Goal: Find specific page/section: Find specific page/section

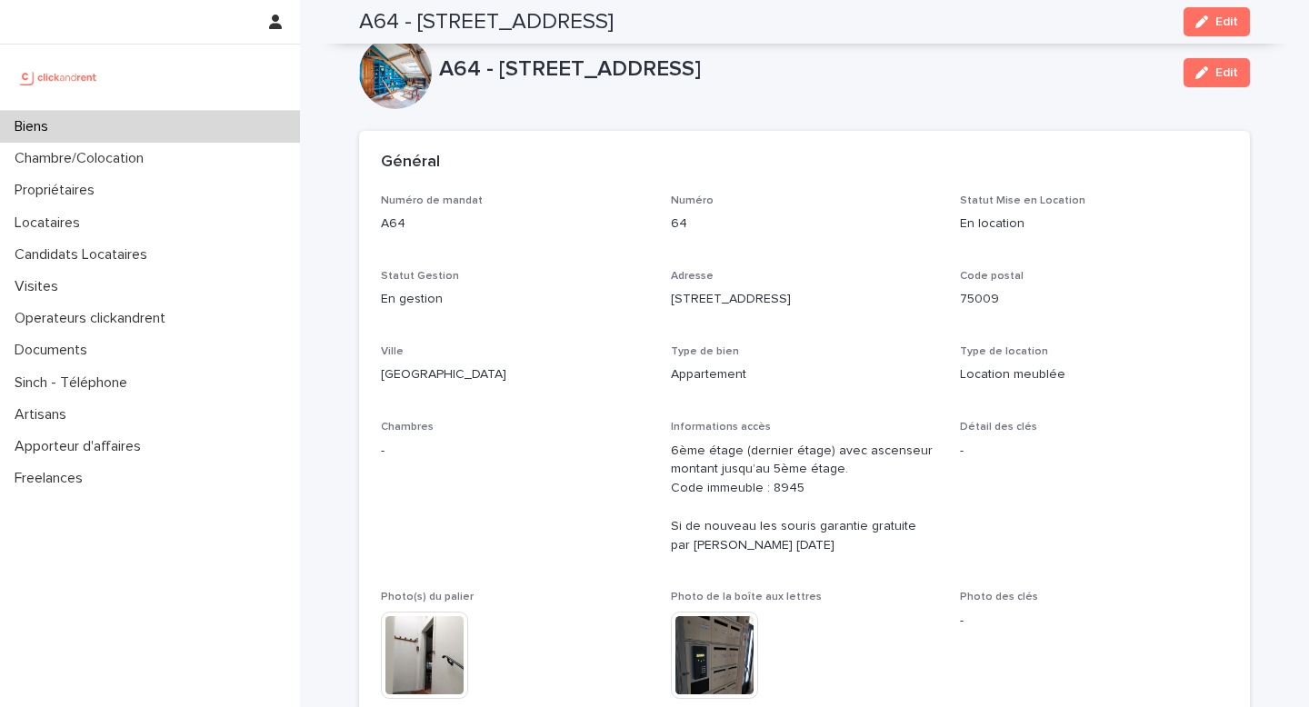
scroll to position [6359, 0]
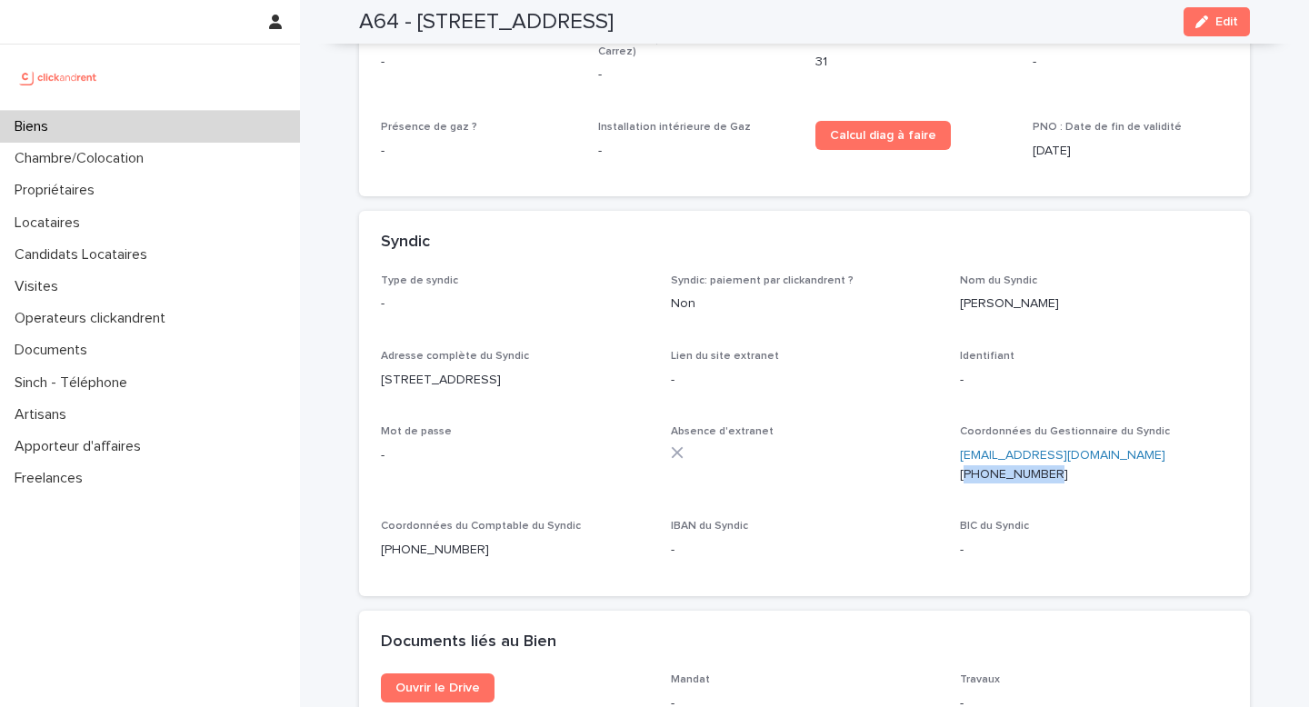
click at [136, 129] on div "Biens" at bounding box center [150, 127] width 300 height 32
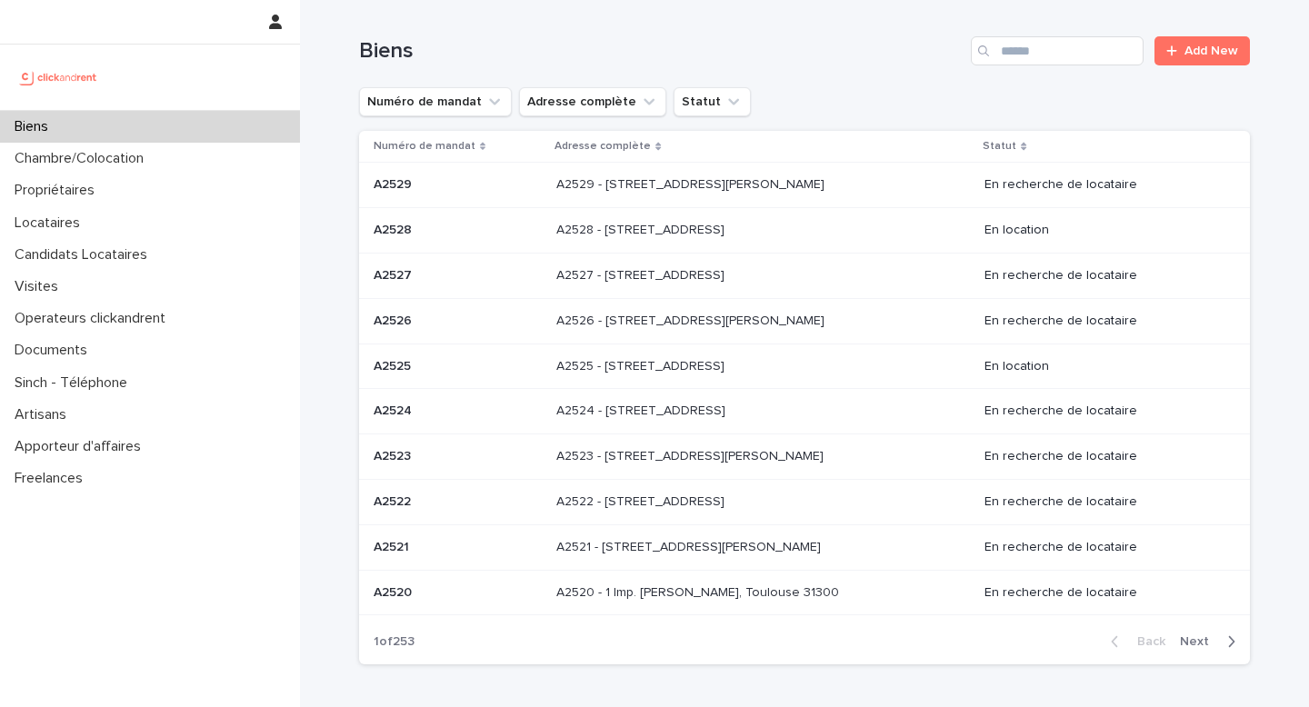
click at [1036, 67] on div "Biens Add New" at bounding box center [804, 43] width 891 height 87
click at [1036, 53] on input "Search" at bounding box center [1057, 50] width 173 height 29
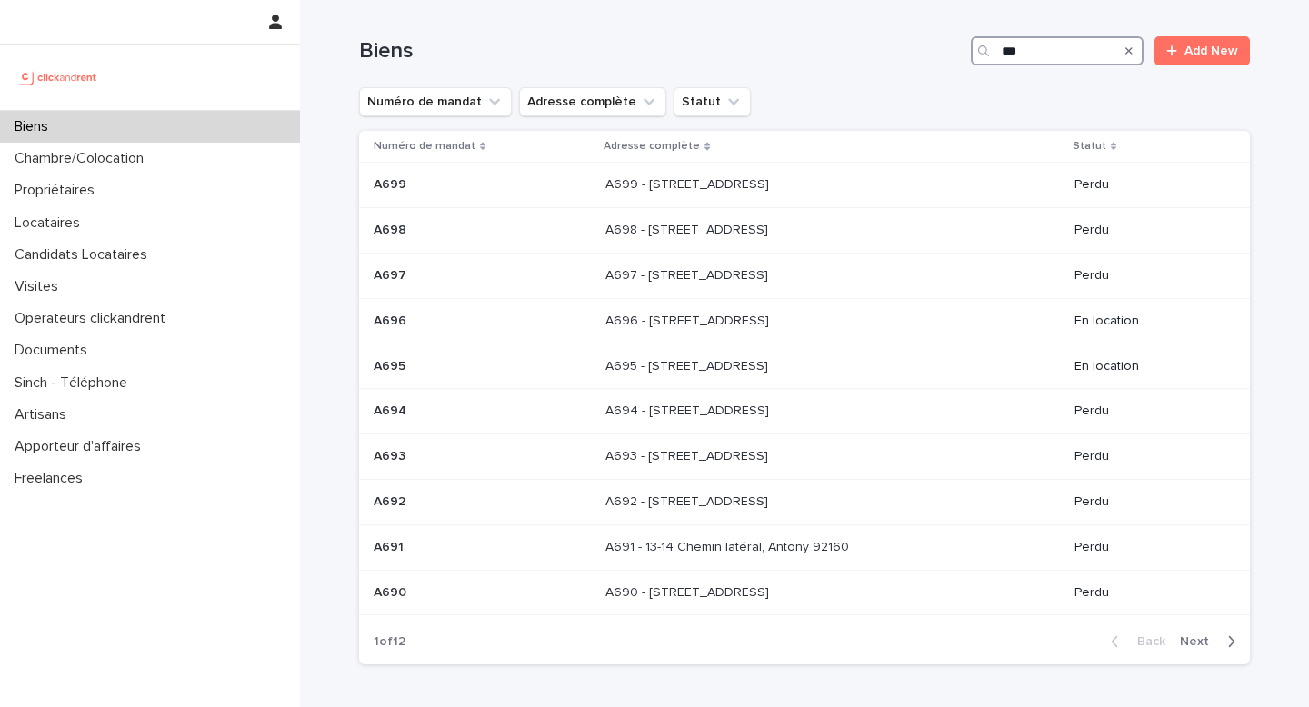
type input "****"
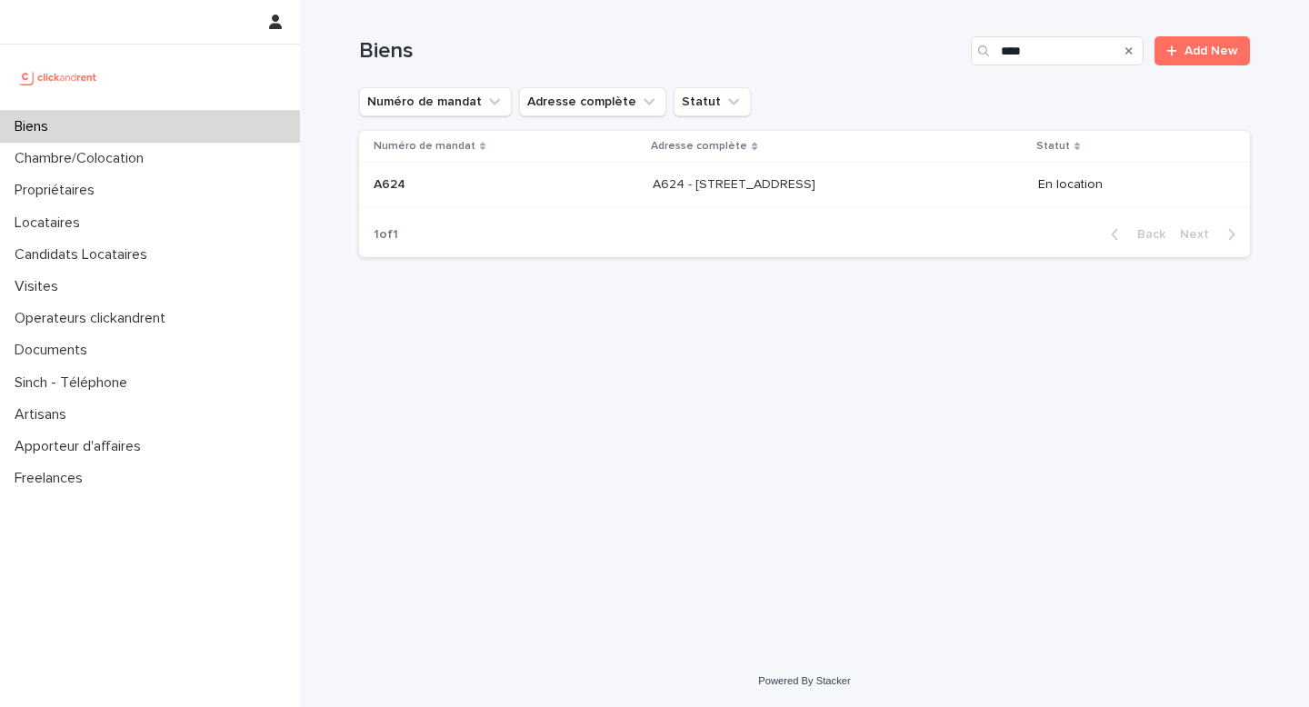
click at [711, 187] on p "A624 - [STREET_ADDRESS]" at bounding box center [736, 183] width 166 height 19
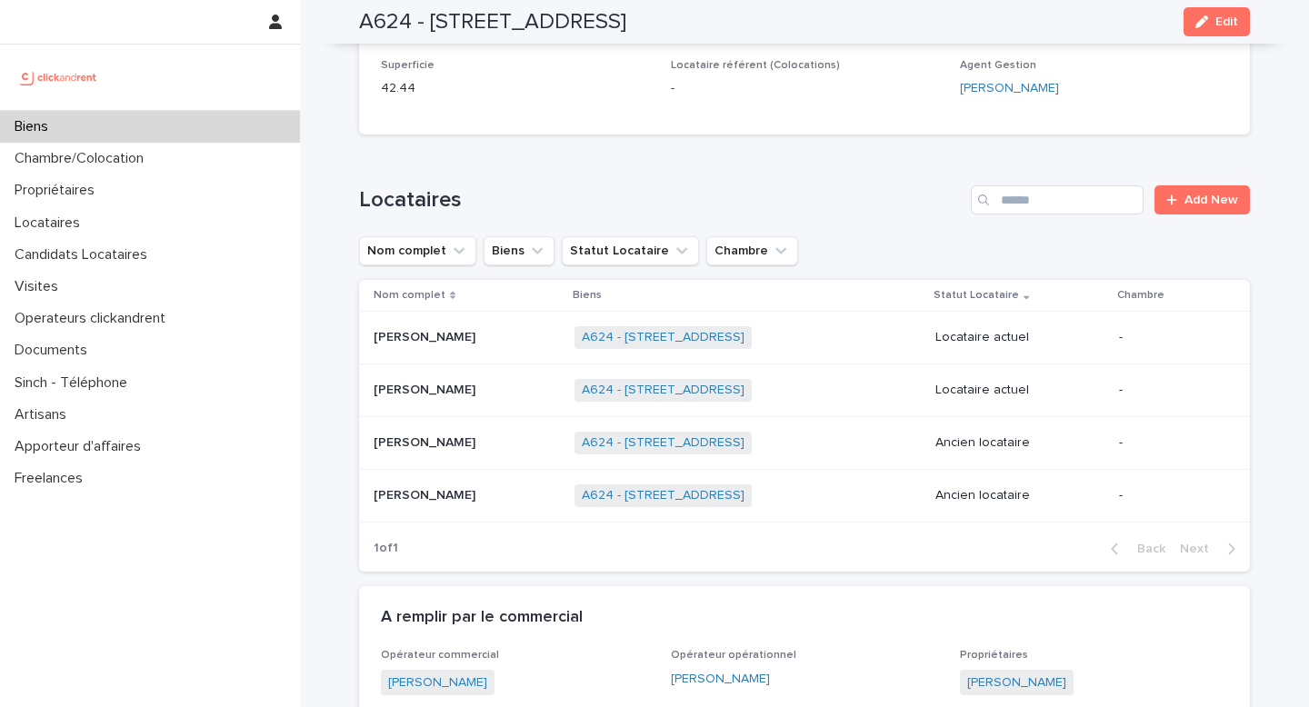
scroll to position [949, 0]
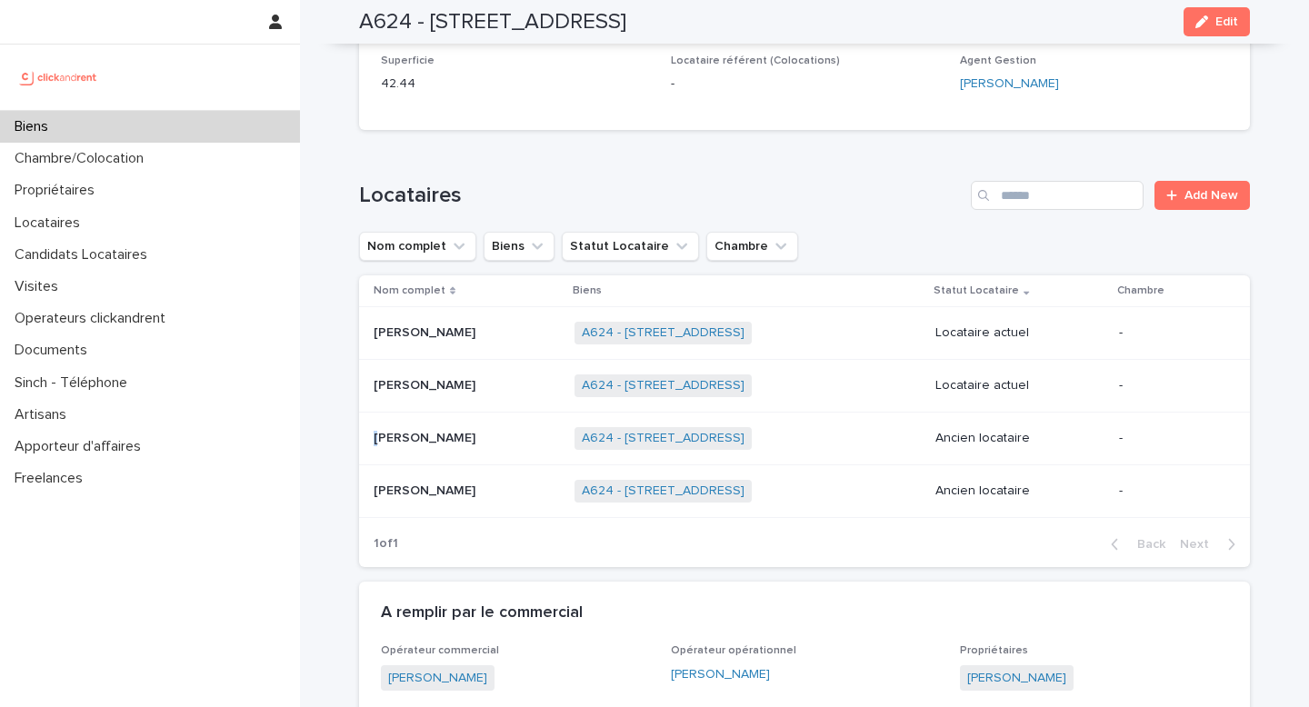
drag, startPoint x: 522, startPoint y: 416, endPoint x: 473, endPoint y: 424, distance: 49.8
click at [473, 431] on div "[PERSON_NAME] [PERSON_NAME]" at bounding box center [467, 438] width 186 height 15
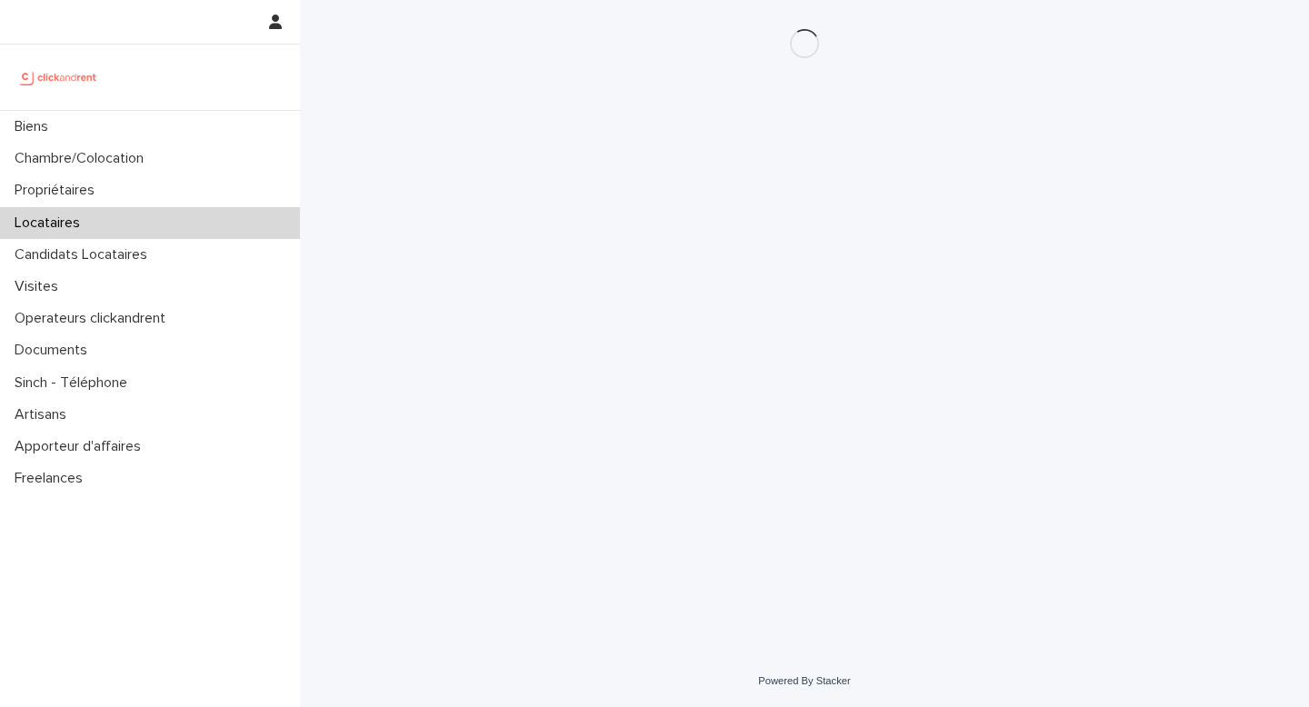
click at [499, 424] on div "Loading... Saving… Loading... Saving…" at bounding box center [804, 305] width 909 height 610
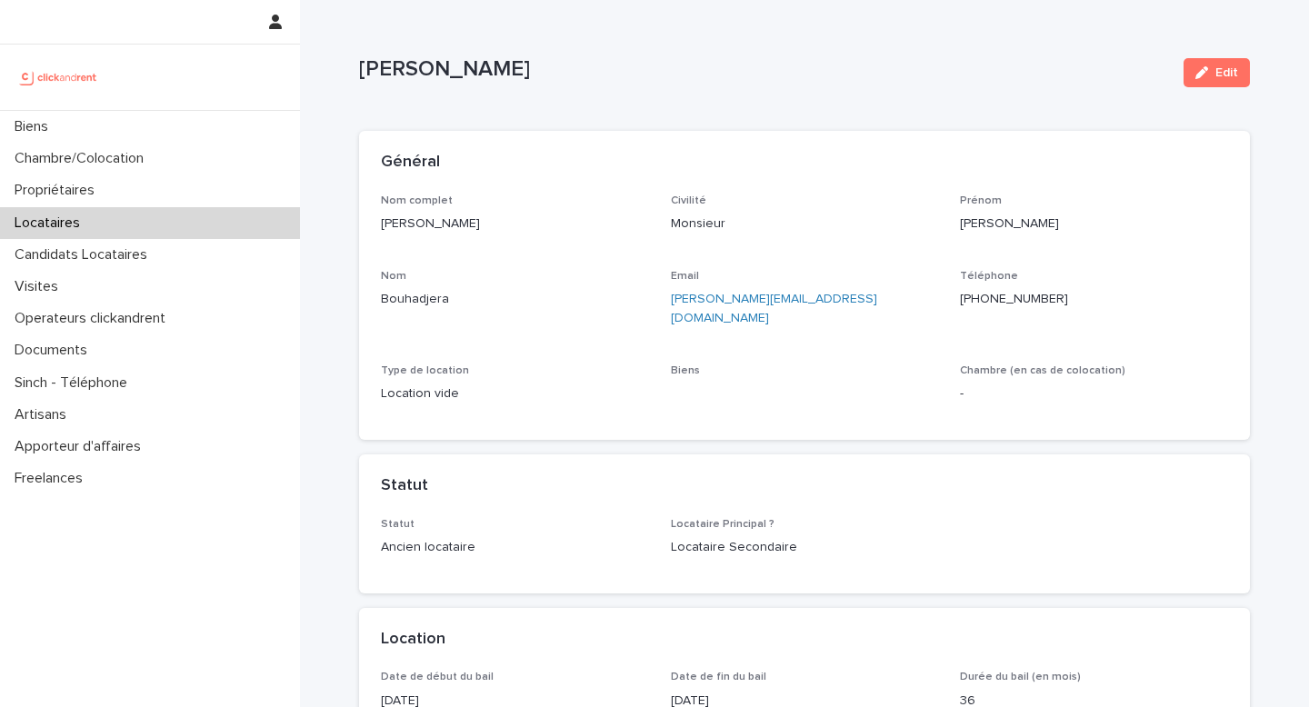
click at [494, 67] on p "[PERSON_NAME]" at bounding box center [764, 69] width 810 height 26
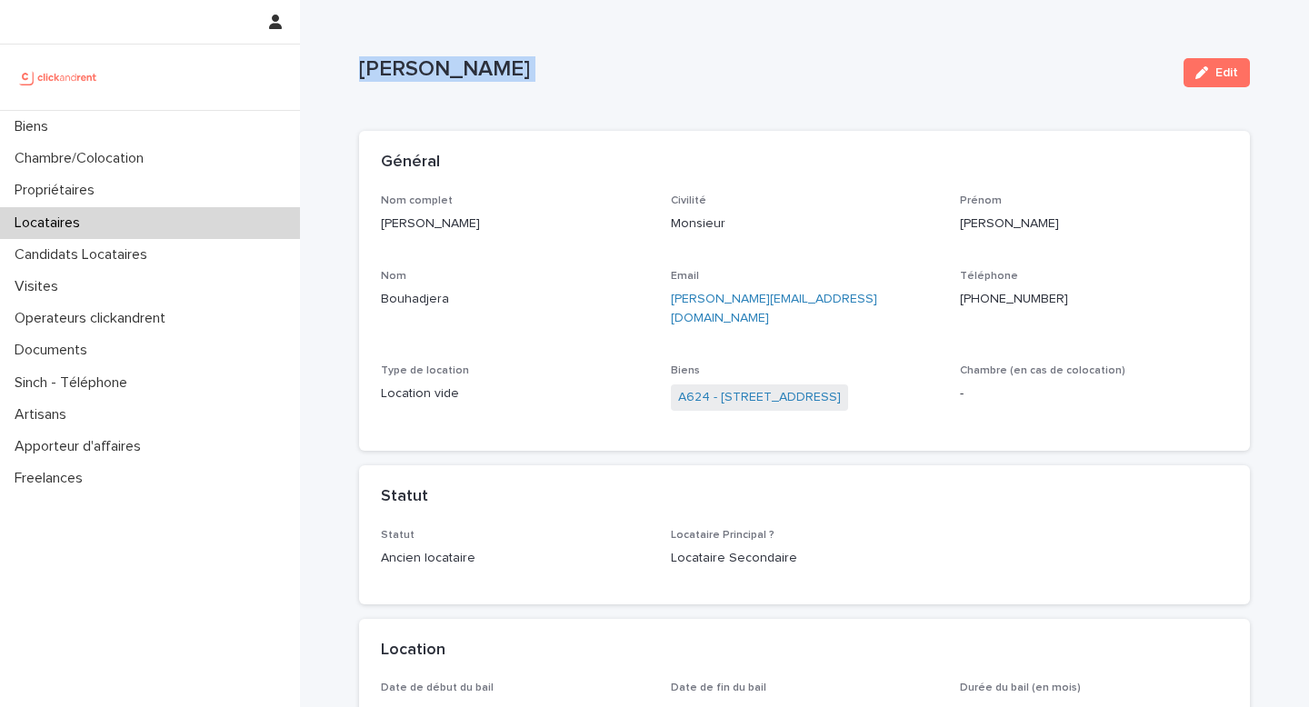
copy div "[PERSON_NAME] Edit Sorry, there was an error saving your record. Please try aga…"
